Goal: Task Accomplishment & Management: Complete application form

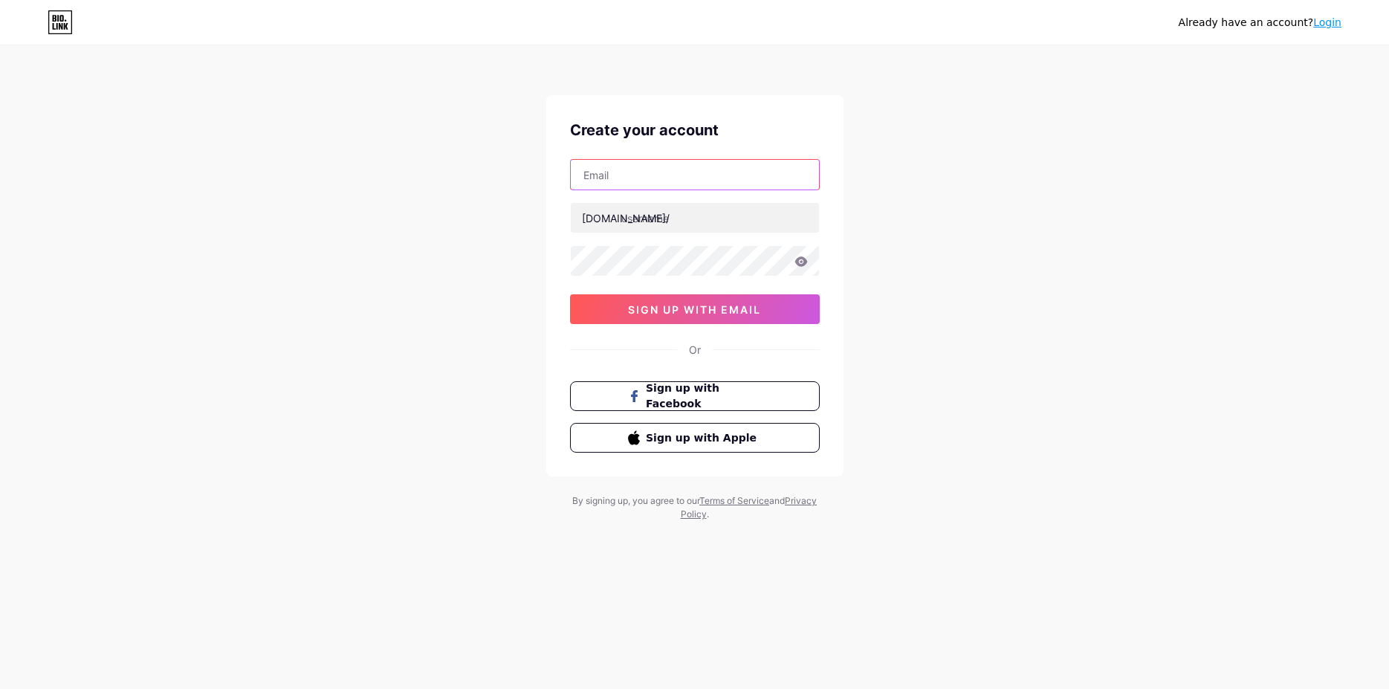
click at [673, 184] on input "text" at bounding box center [695, 175] width 248 height 30
type input "[EMAIL_ADDRESS][DOMAIN_NAME]"
click at [685, 222] on input "text" at bounding box center [695, 218] width 248 height 30
type input "zynnaghty"
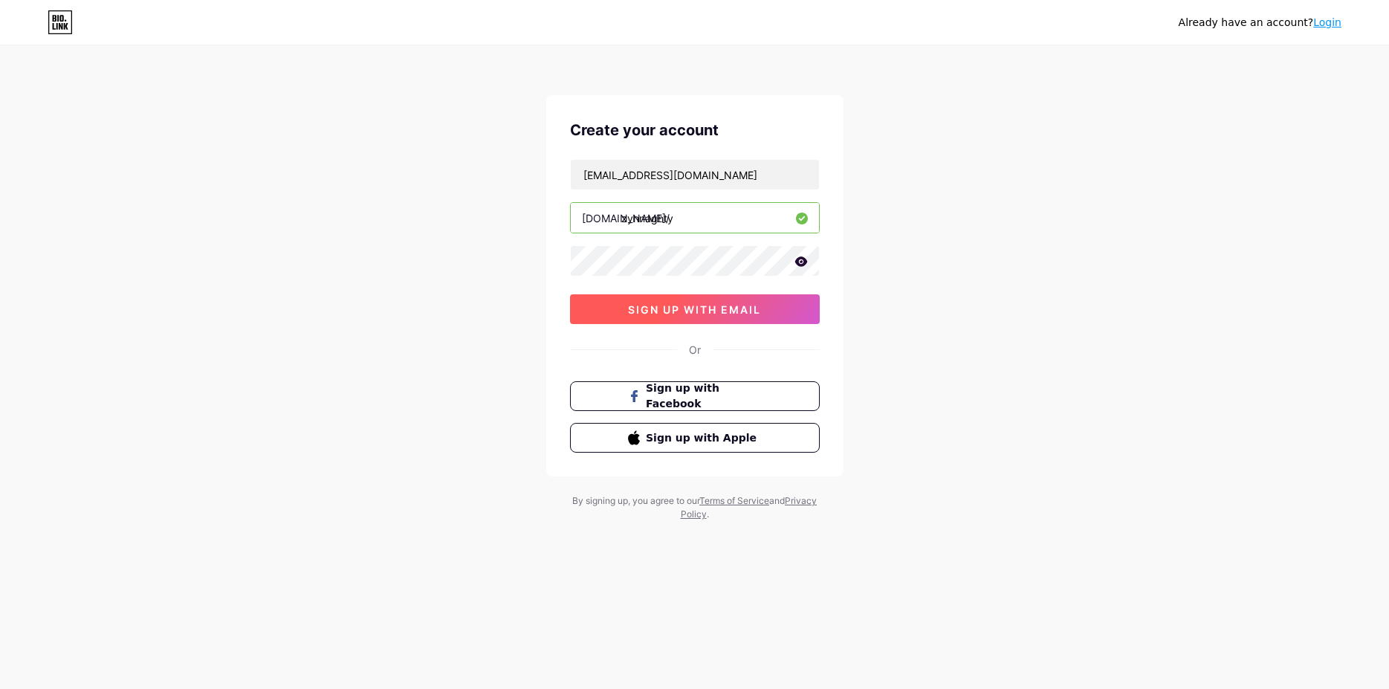
click at [717, 308] on span "sign up with email" at bounding box center [694, 309] width 133 height 13
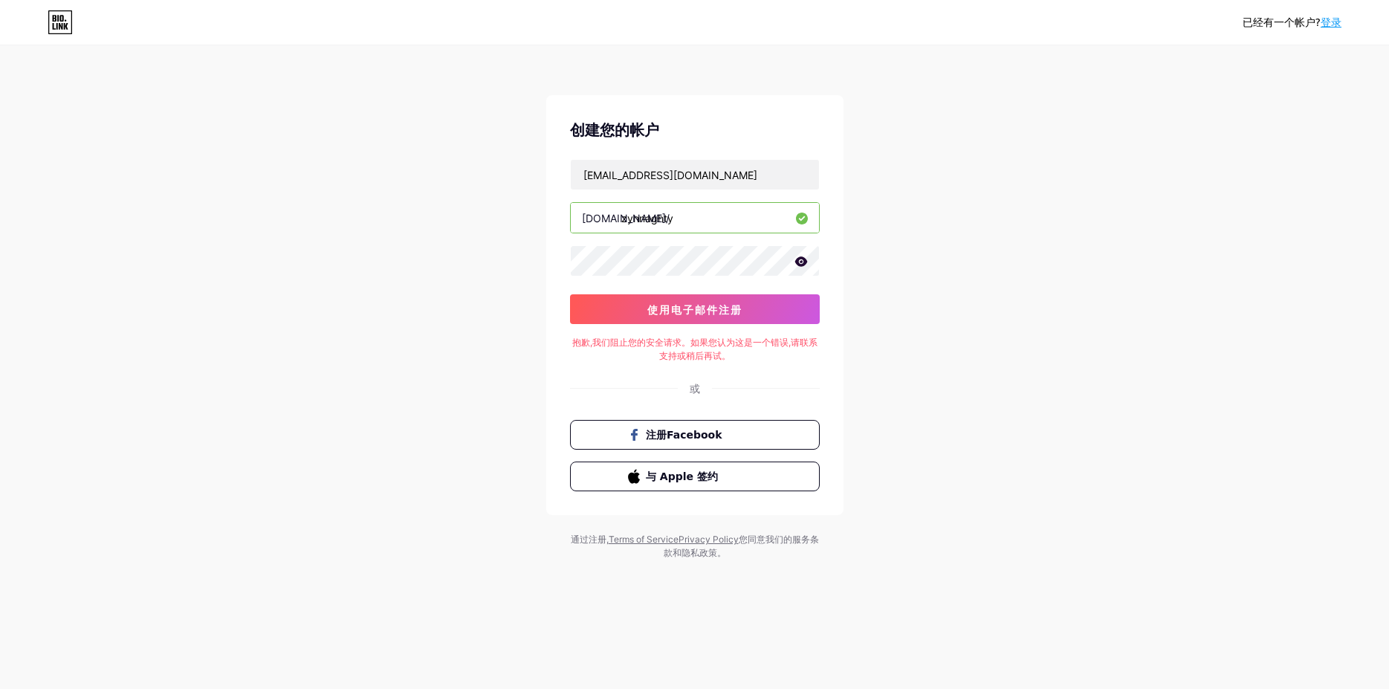
click at [989, 288] on div "已经有一个帐户? 登录 创建您的帐户 [EMAIL_ADDRESS][DOMAIN_NAME] [DOMAIN_NAME]/ zynnaghty 使用电子邮件…" at bounding box center [694, 303] width 1389 height 607
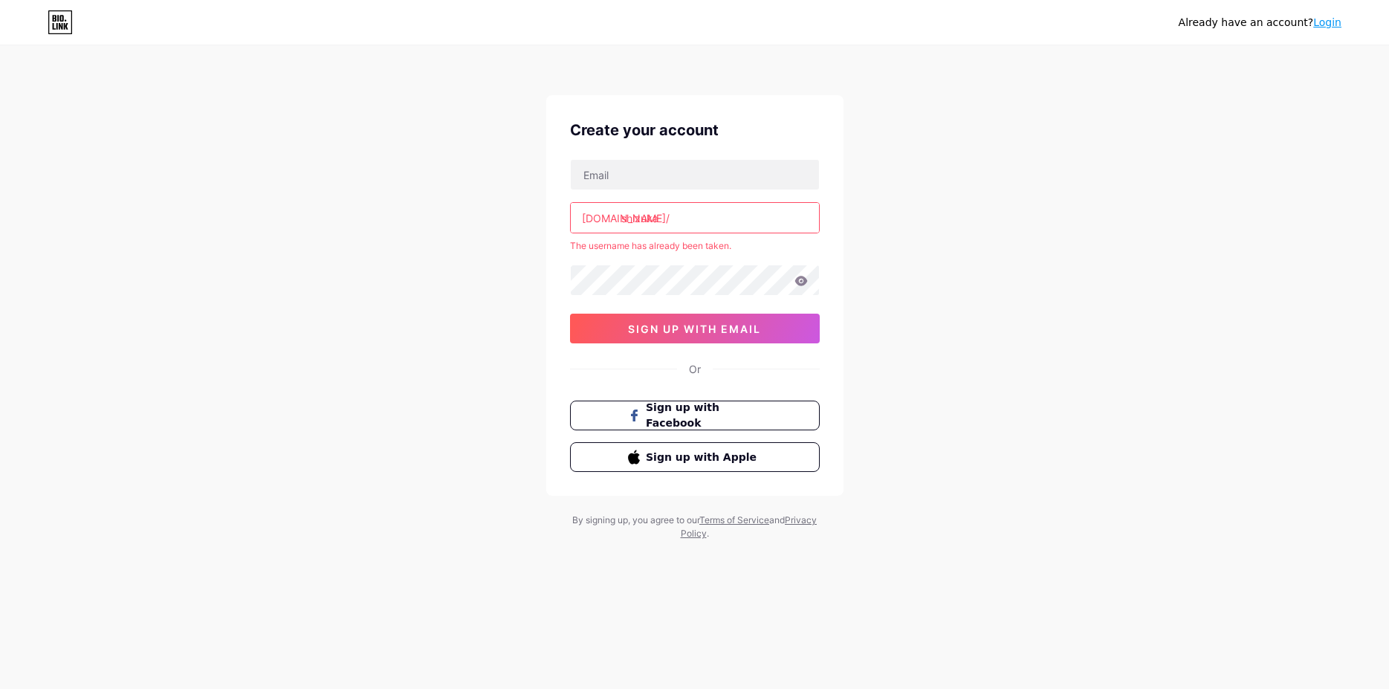
click at [975, 184] on div "Already have an account? Login Create your account [DOMAIN_NAME]/ [PERSON_NAME]…" at bounding box center [694, 294] width 1389 height 588
